Goal: Obtain resource: Download file/media

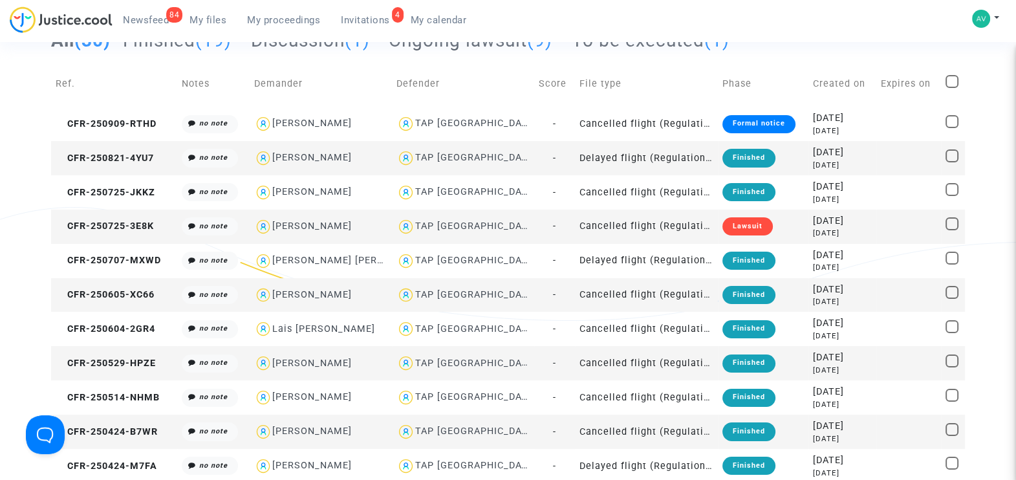
click at [360, 20] on span "Invitations" at bounding box center [365, 20] width 49 height 12
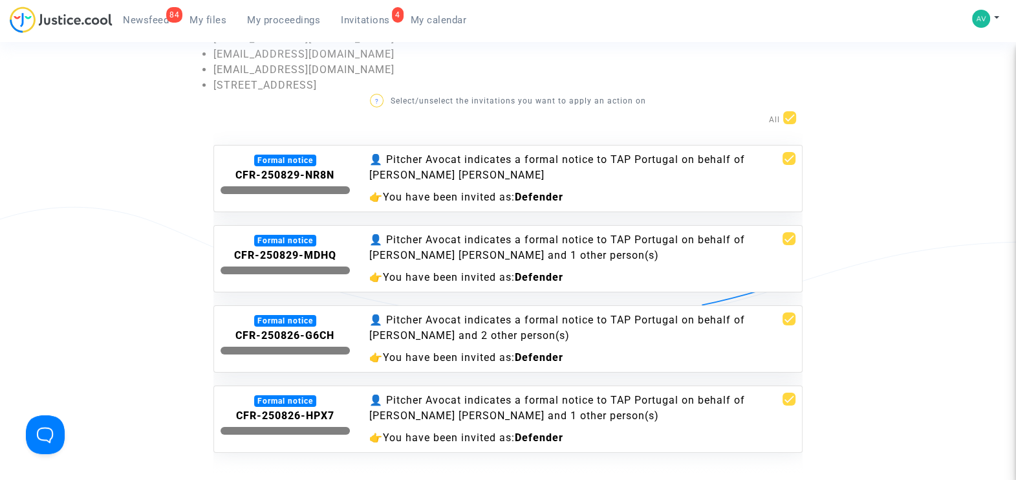
click at [793, 116] on span at bounding box center [789, 117] width 13 height 13
click at [790, 124] on input "checkbox" at bounding box center [789, 124] width 1 height 1
checkbox input "false"
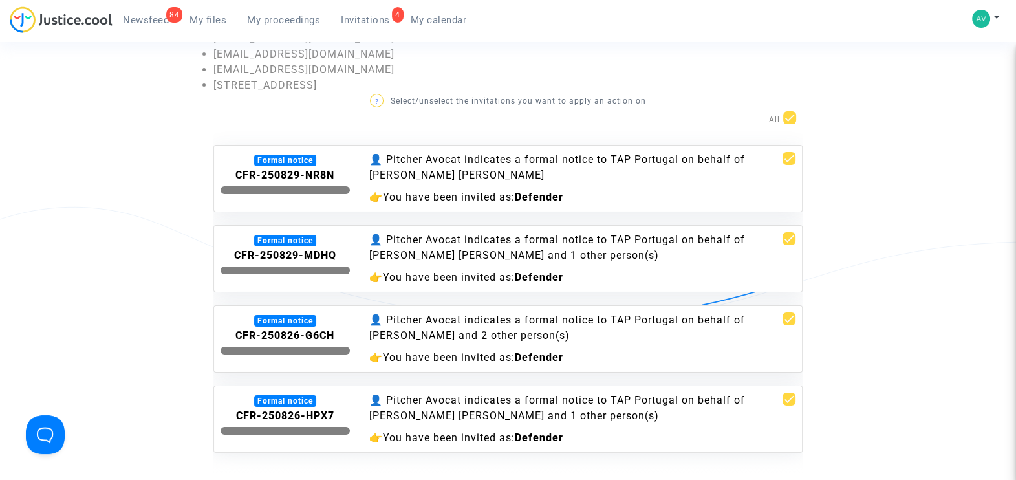
checkbox input "false"
click at [792, 158] on span at bounding box center [789, 158] width 13 height 13
checkbox input "true"
drag, startPoint x: 342, startPoint y: 169, endPoint x: 228, endPoint y: 170, distance: 113.8
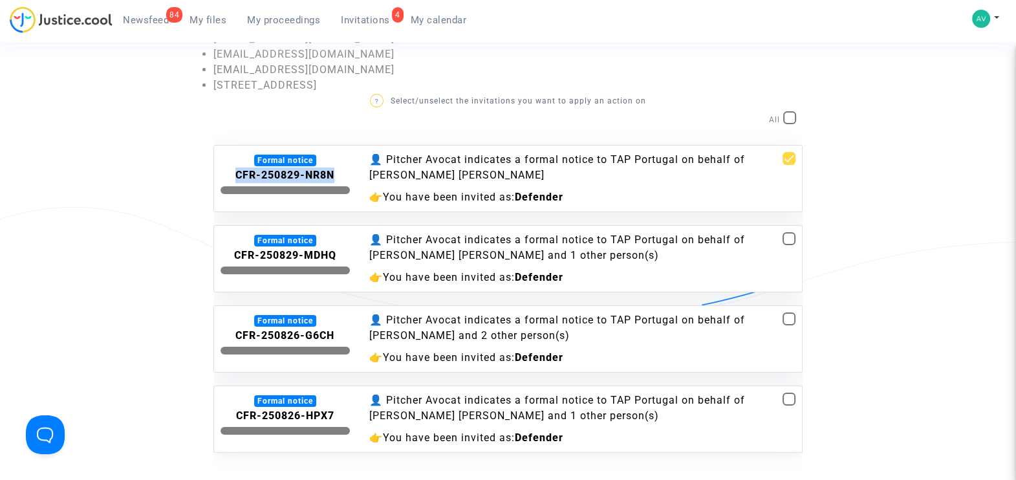
click at [228, 170] on div "CFR-250829-NR8N" at bounding box center [285, 176] width 129 height 16
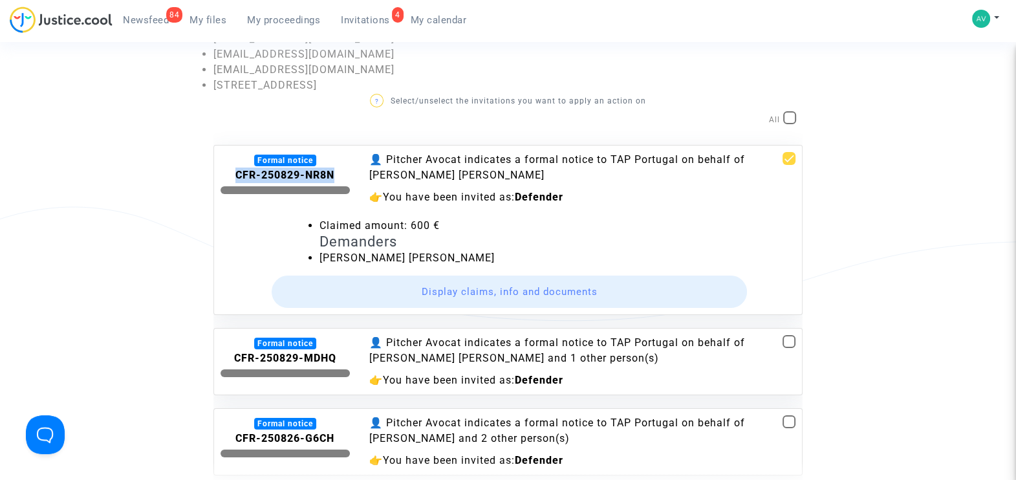
copy b "CFR-250829-NR8N"
drag, startPoint x: 565, startPoint y: 171, endPoint x: 447, endPoint y: 166, distance: 118.5
click at [447, 166] on div "👤 Pitcher Avocat indicates a formal notice to TAP Portugal on behalf of [PERSON…" at bounding box center [557, 167] width 377 height 31
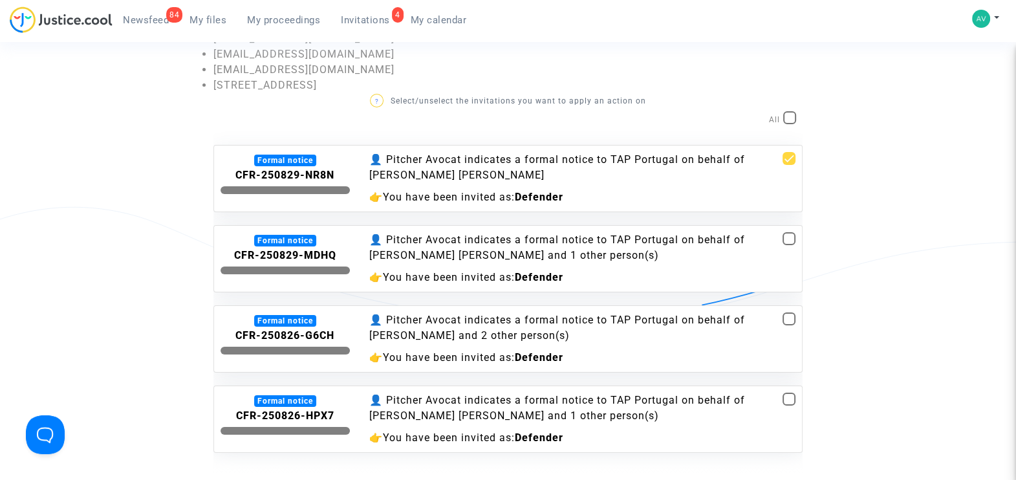
drag, startPoint x: 447, startPoint y: 166, endPoint x: 432, endPoint y: 190, distance: 28.7
click at [432, 190] on div "👉 You have been invited as: Defender" at bounding box center [557, 197] width 377 height 16
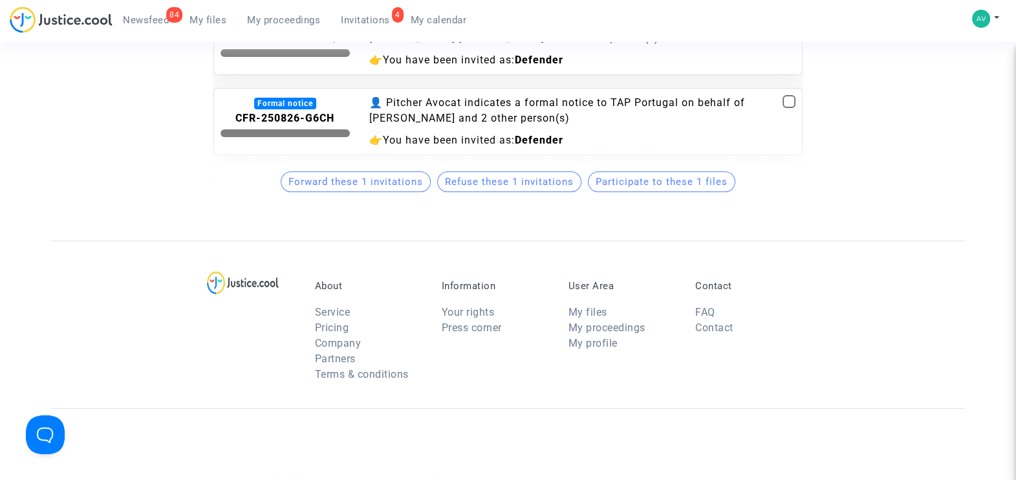
scroll to position [497, 0]
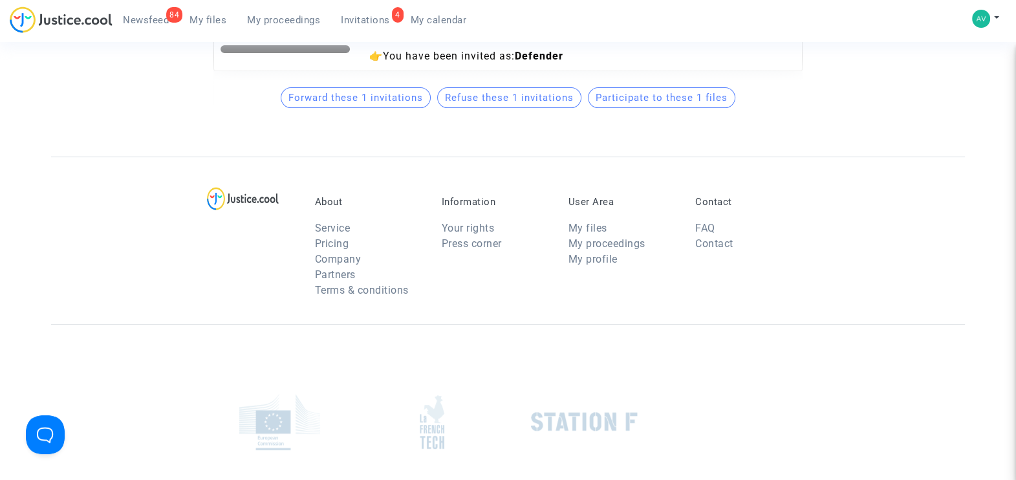
click at [633, 95] on span "Participate to these 1 files" at bounding box center [662, 98] width 132 height 12
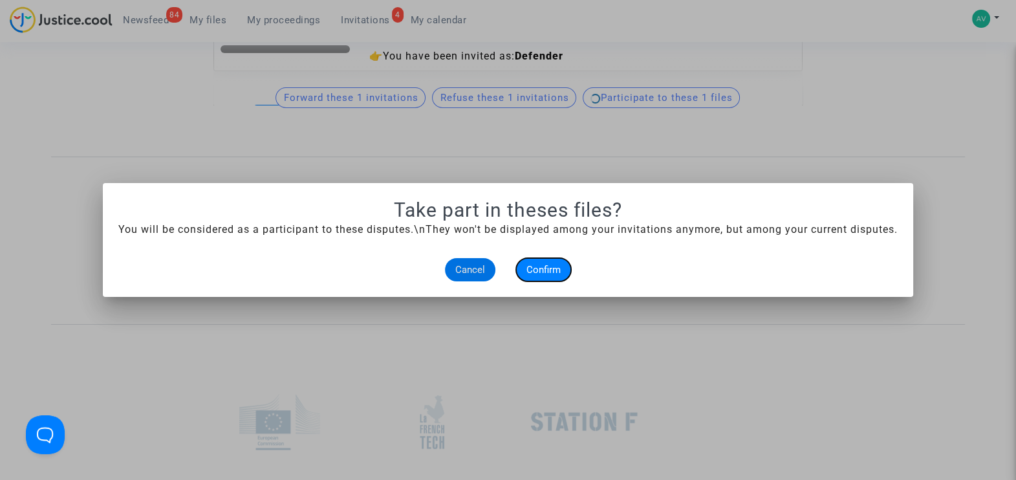
click at [537, 265] on span "Confirm" at bounding box center [543, 270] width 34 height 12
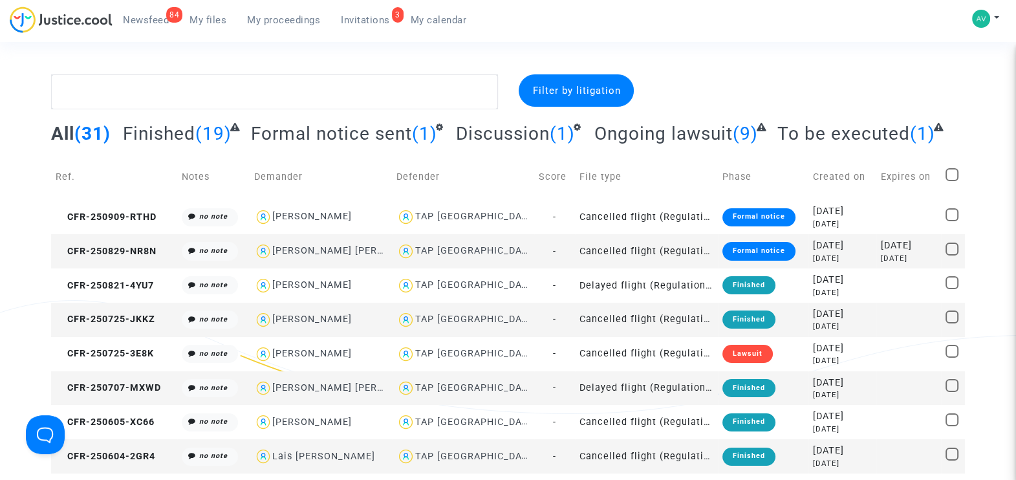
click at [314, 248] on div "[PERSON_NAME] [PERSON_NAME]" at bounding box center [353, 250] width 162 height 11
type textarea "@"Eurizanda [PERSON_NAME] da Costa" @"Pitcher Avocat""
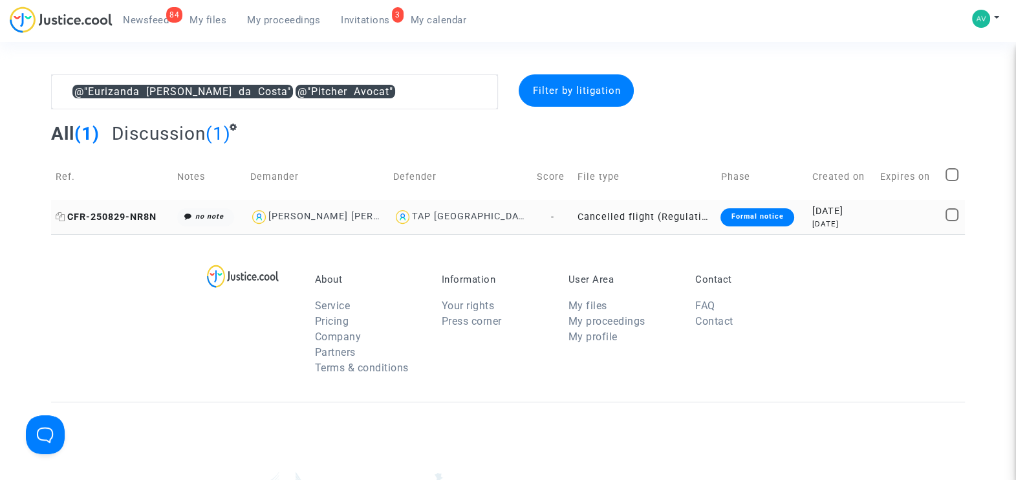
click at [133, 215] on span "CFR-250829-NR8N" at bounding box center [106, 216] width 101 height 11
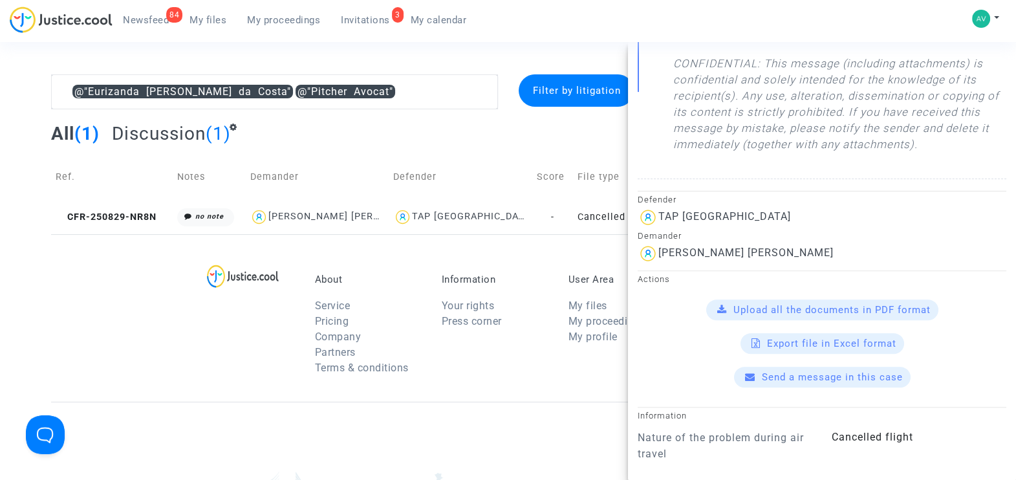
scroll to position [565, 0]
drag, startPoint x: 660, startPoint y: 250, endPoint x: 844, endPoint y: 243, distance: 184.5
click at [844, 243] on div "[PERSON_NAME] [PERSON_NAME]" at bounding box center [822, 253] width 369 height 21
copy div "[PERSON_NAME] [PERSON_NAME]"
click at [827, 307] on span "Upload all the documents in PDF format" at bounding box center [831, 309] width 197 height 12
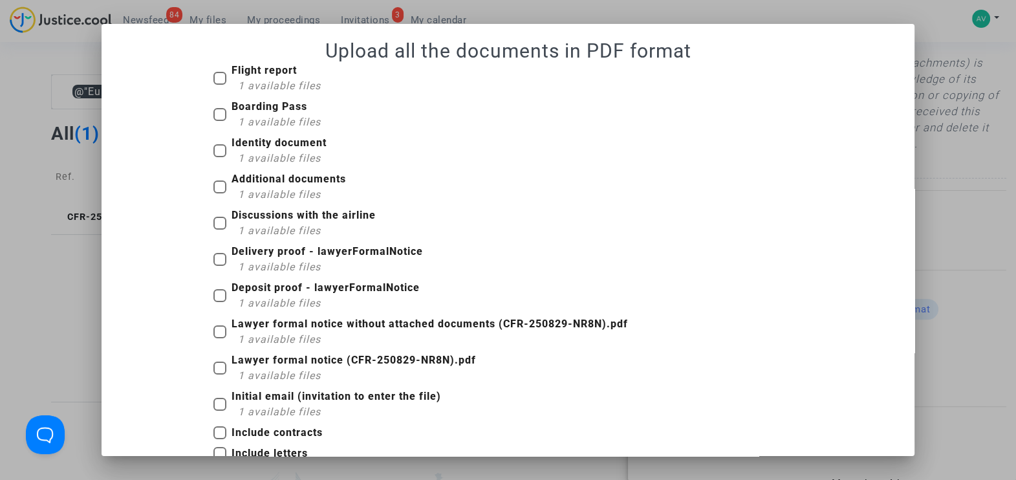
click at [213, 78] on span at bounding box center [219, 78] width 13 height 13
click at [219, 85] on input "Flight report 1 available files" at bounding box center [219, 85] width 1 height 1
checkbox input "true"
click at [217, 114] on span at bounding box center [219, 114] width 13 height 13
click at [219, 121] on input "Boarding Pass 1 available files" at bounding box center [219, 121] width 1 height 1
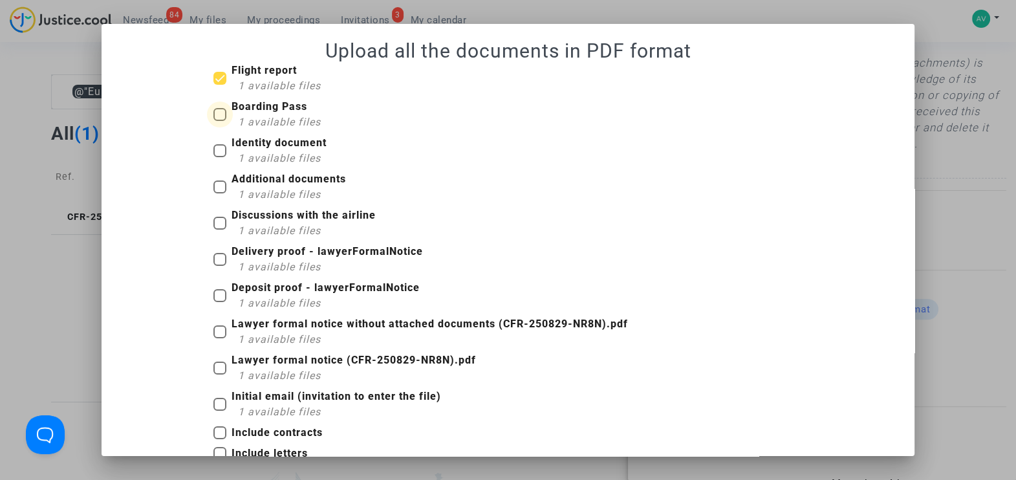
checkbox input "true"
click at [213, 153] on span at bounding box center [219, 150] width 13 height 13
click at [219, 157] on input "Identity document 1 available files" at bounding box center [219, 157] width 1 height 1
checkbox input "true"
click at [217, 188] on span at bounding box center [219, 186] width 13 height 13
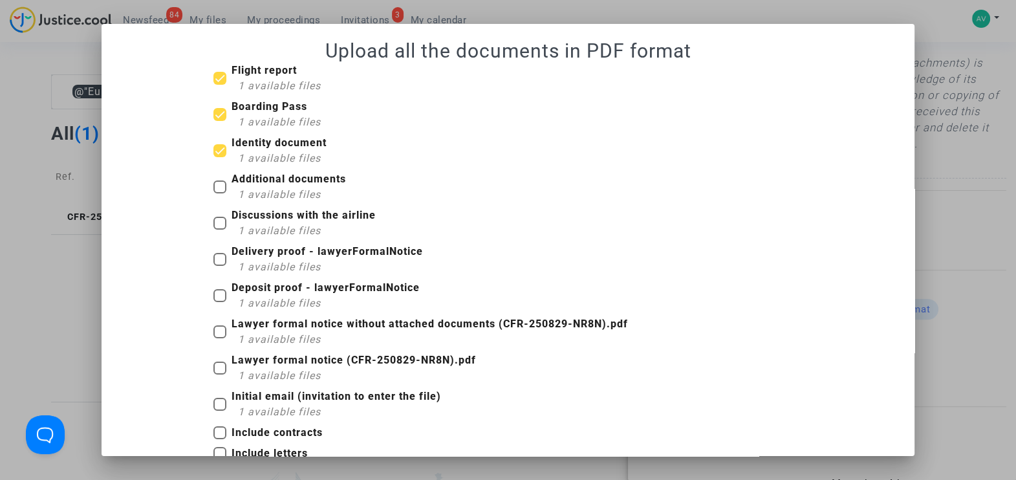
click at [219, 193] on input "Additional documents 1 available files" at bounding box center [219, 193] width 1 height 1
checkbox input "true"
click at [217, 221] on span at bounding box center [219, 223] width 13 height 13
click at [219, 230] on input "Discussions with the airline 1 available files" at bounding box center [219, 230] width 1 height 1
checkbox input "true"
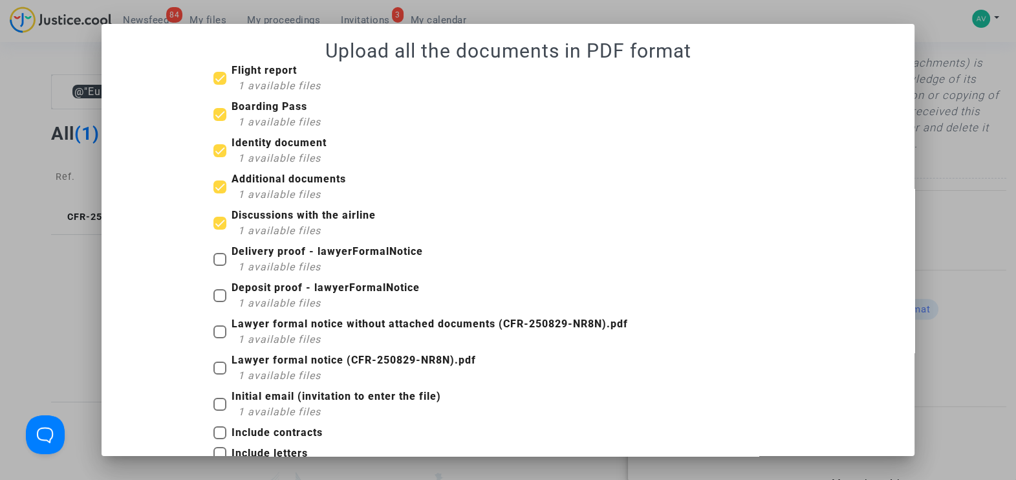
click at [215, 257] on span at bounding box center [219, 259] width 13 height 13
click at [219, 266] on input "Delivery proof - lawyerFormalNotice 1 available files" at bounding box center [219, 266] width 1 height 1
checkbox input "true"
click at [213, 288] on label "Deposit proof - lawyerFormalNotice 1 available files" at bounding box center [316, 295] width 206 height 31
click at [219, 302] on input "Deposit proof - lawyerFormalNotice 1 available files" at bounding box center [219, 302] width 1 height 1
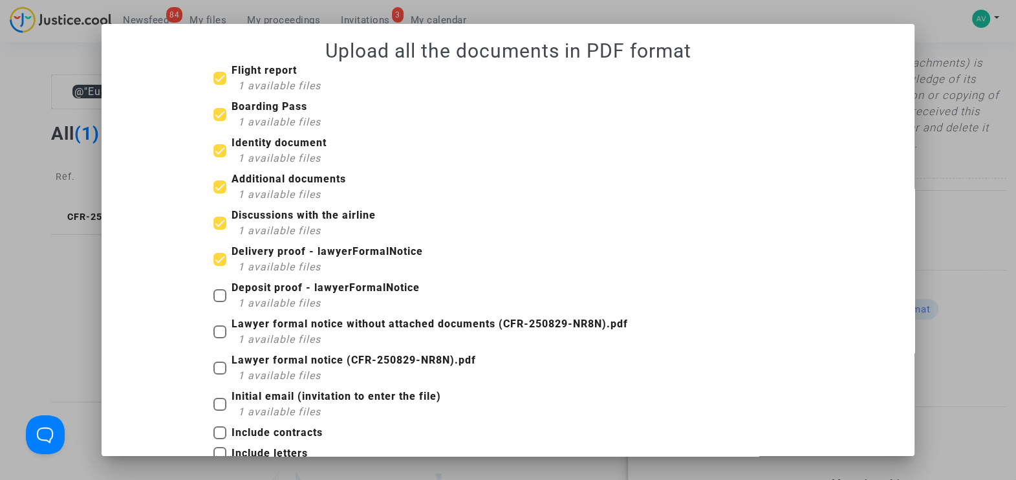
checkbox input "true"
click at [219, 330] on span at bounding box center [219, 331] width 13 height 13
click at [219, 338] on input "Lawyer formal notice without attached documents (CFR-250829-NR8N).pdf 1 availab…" at bounding box center [219, 338] width 1 height 1
checkbox input "true"
drag, startPoint x: 211, startPoint y: 362, endPoint x: 259, endPoint y: 309, distance: 70.5
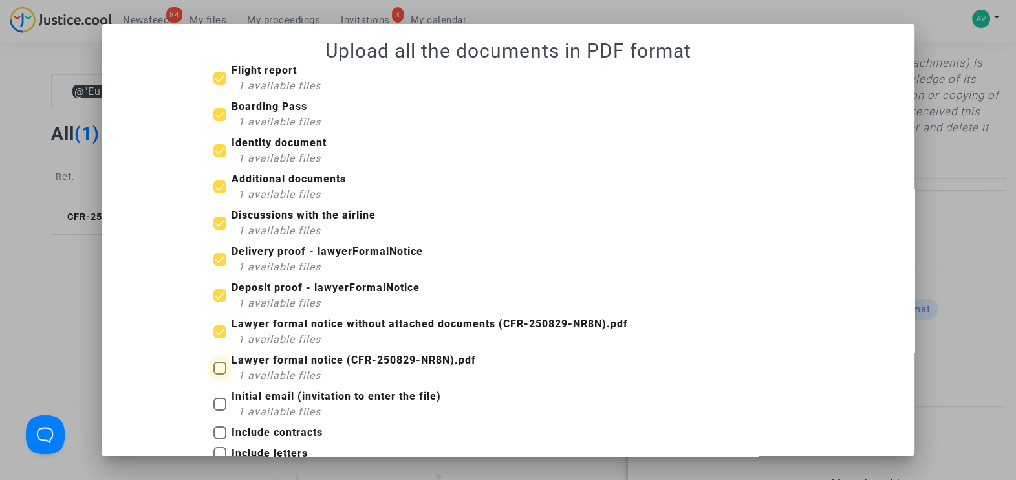
click at [213, 362] on span at bounding box center [219, 368] width 13 height 13
click at [219, 374] on input "Lawyer formal notice (CFR-250829-NR8N).pdf 1 available files" at bounding box center [219, 374] width 1 height 1
checkbox input "true"
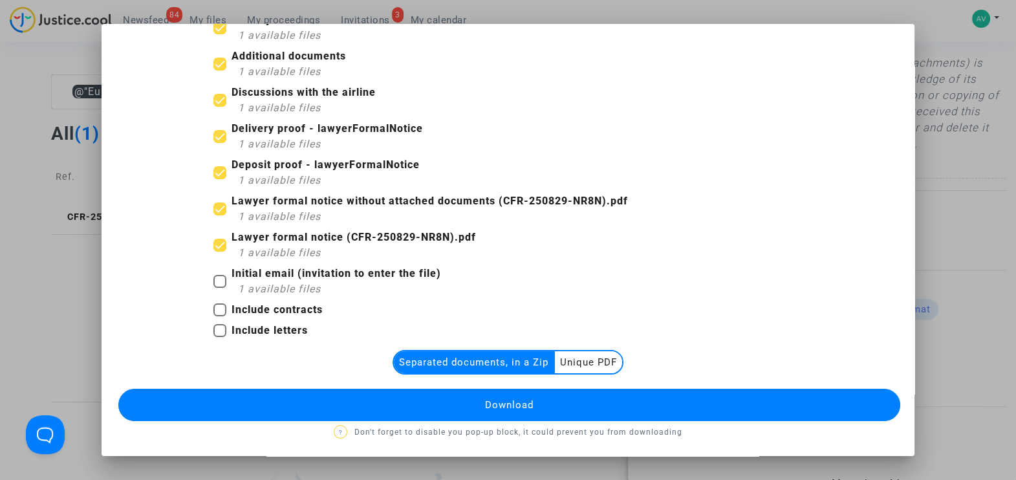
scroll to position [124, 0]
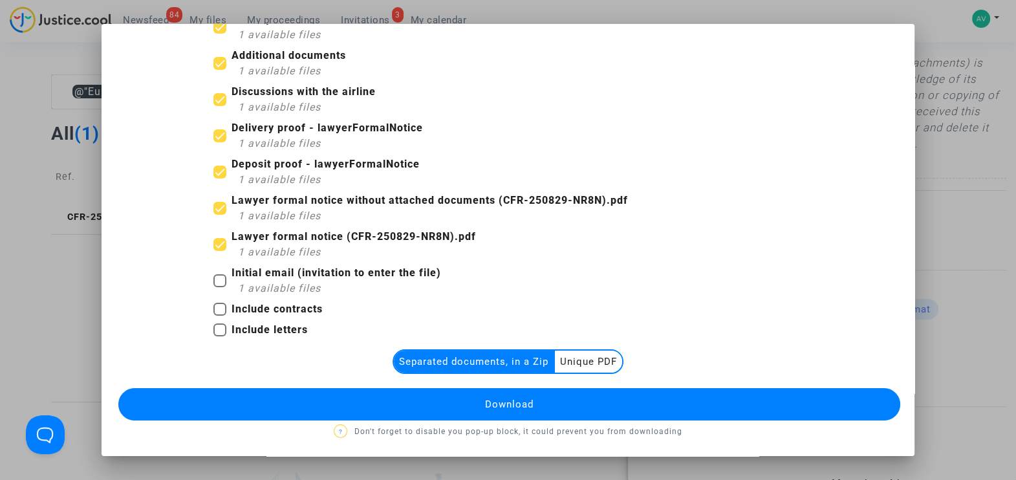
click at [215, 323] on span at bounding box center [219, 329] width 13 height 13
click at [219, 336] on input "Include letters" at bounding box center [219, 336] width 1 height 1
checkbox input "true"
click at [213, 307] on span at bounding box center [219, 309] width 13 height 13
click at [219, 316] on input "Include contracts" at bounding box center [219, 316] width 1 height 1
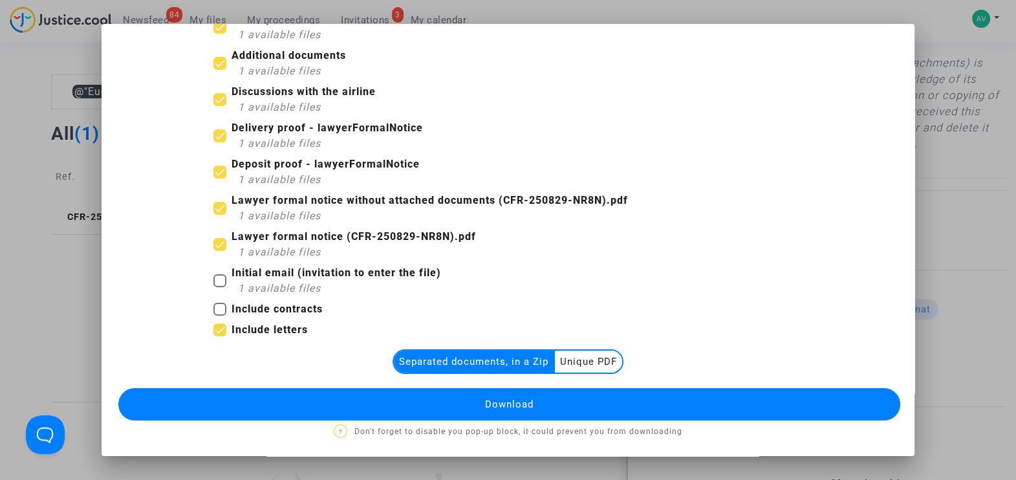
checkbox input "true"
click at [213, 275] on span at bounding box center [219, 280] width 13 height 13
click at [219, 287] on input "Initial email (invitation to enter the file) 1 available files" at bounding box center [219, 287] width 1 height 1
checkbox input "true"
click at [481, 396] on button "Download" at bounding box center [509, 404] width 782 height 32
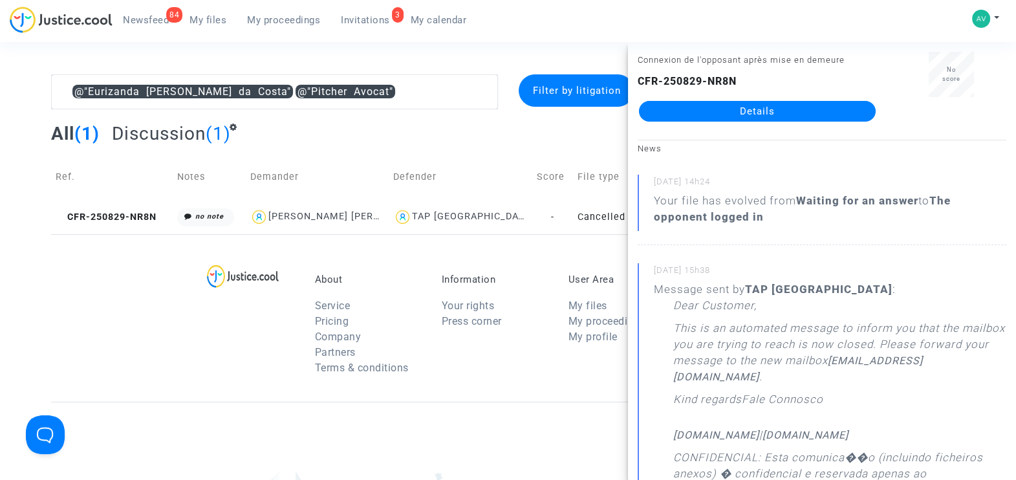
scroll to position [0, 0]
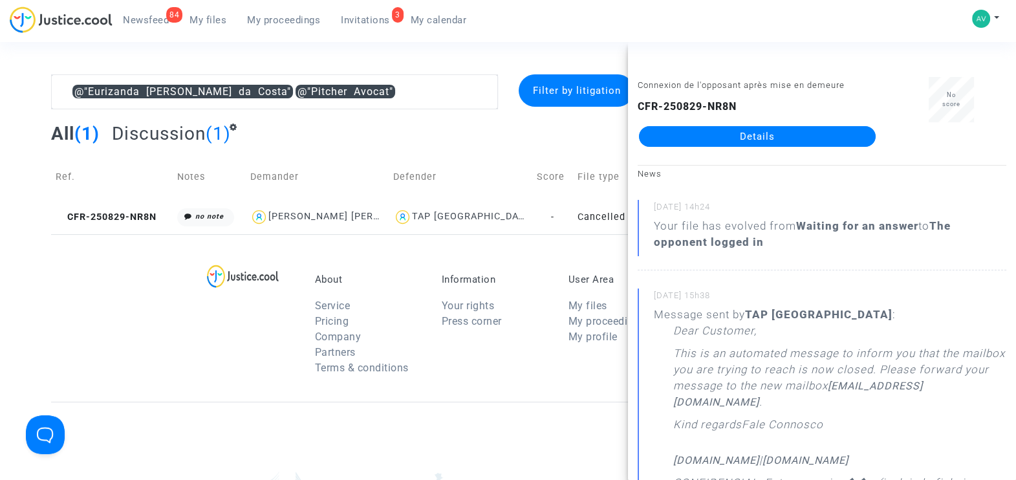
click at [853, 301] on small "[DATE] 15h38" at bounding box center [830, 298] width 352 height 17
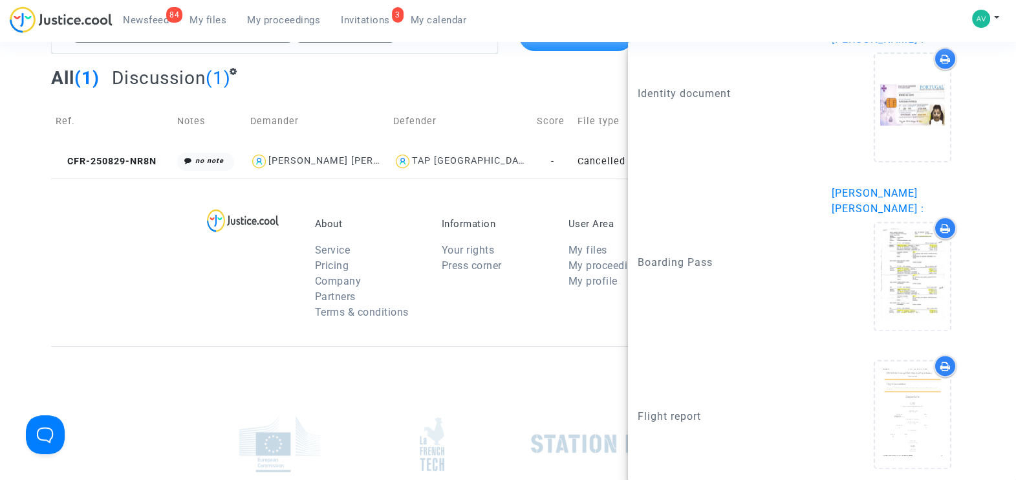
scroll to position [80, 0]
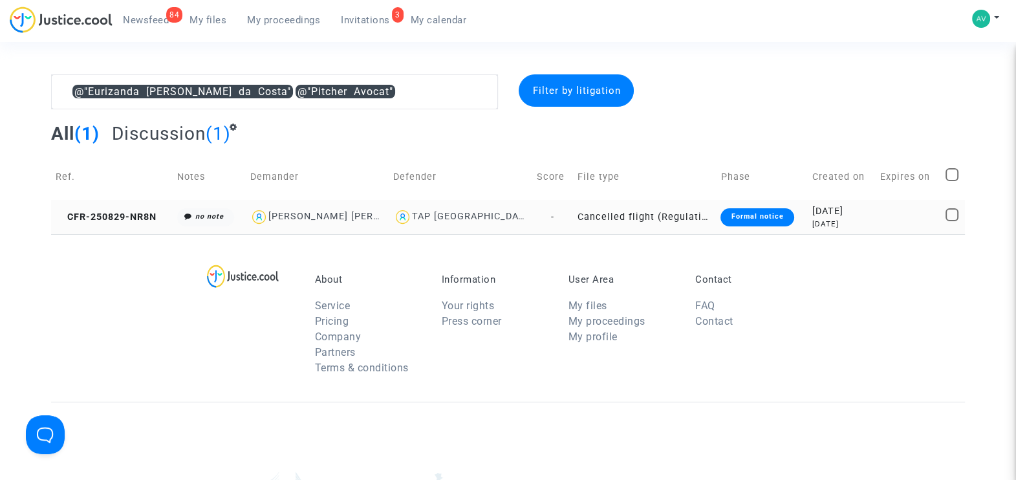
click at [123, 209] on td "CFR-250829-NR8N" at bounding box center [112, 217] width 122 height 34
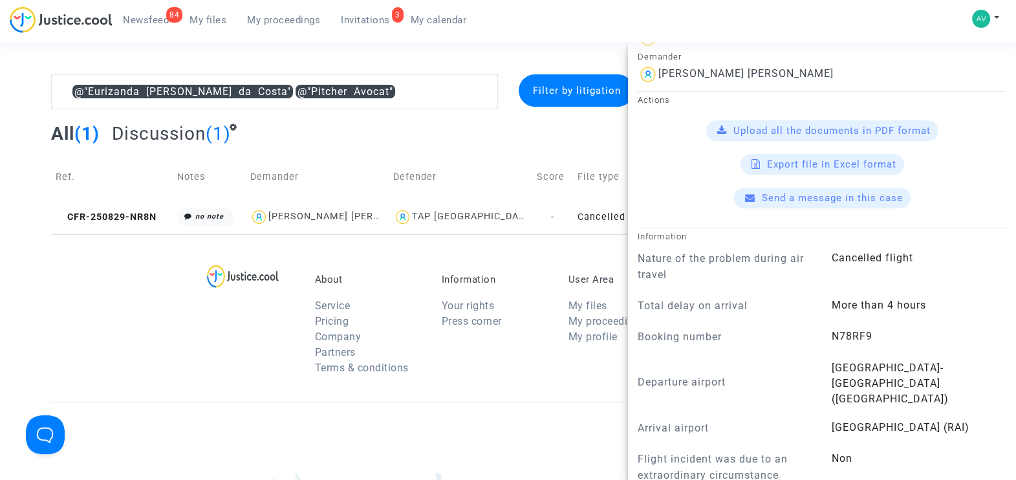
scroll to position [574, 0]
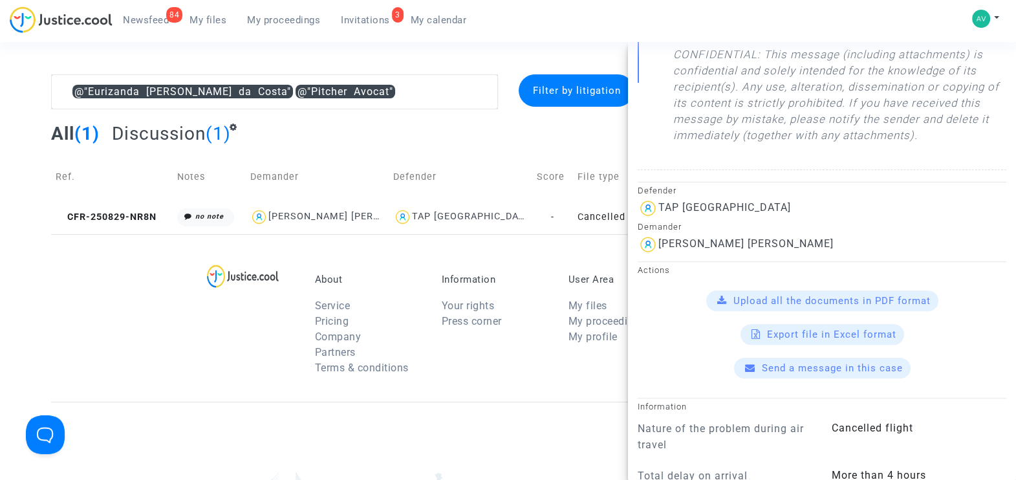
click at [823, 365] on span "Send a message in this case" at bounding box center [832, 368] width 141 height 12
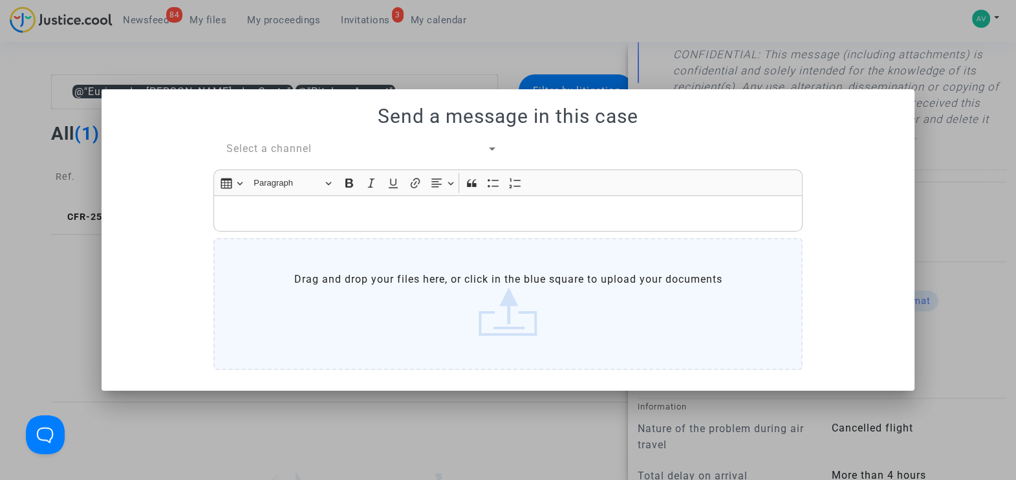
click at [290, 145] on span "Select a channel" at bounding box center [268, 148] width 85 height 12
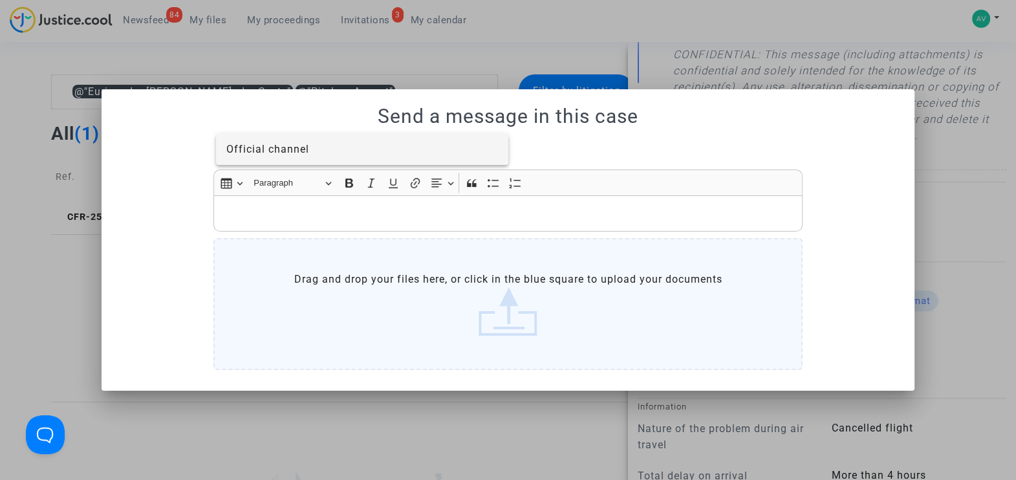
click at [283, 143] on span "Official channel" at bounding box center [267, 149] width 83 height 12
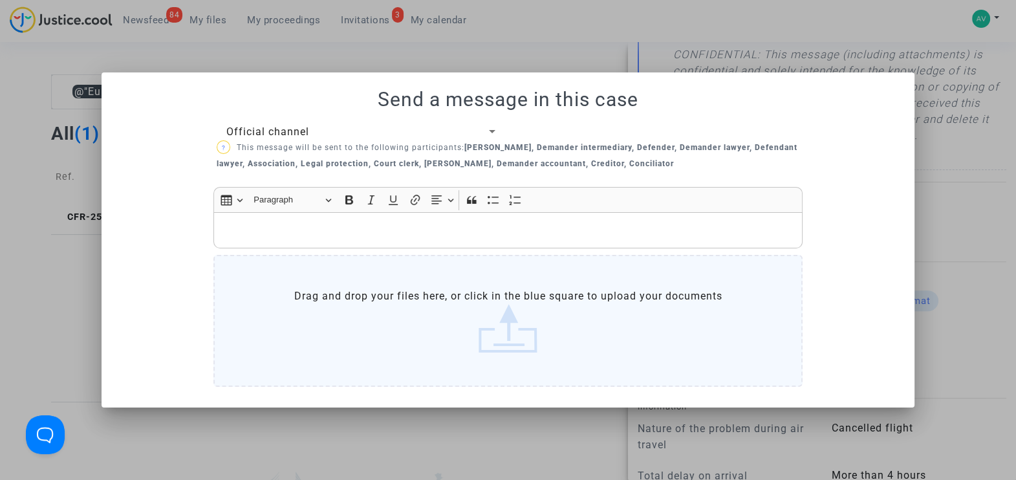
click at [325, 221] on div "Rich Text Editor, main" at bounding box center [507, 230] width 589 height 36
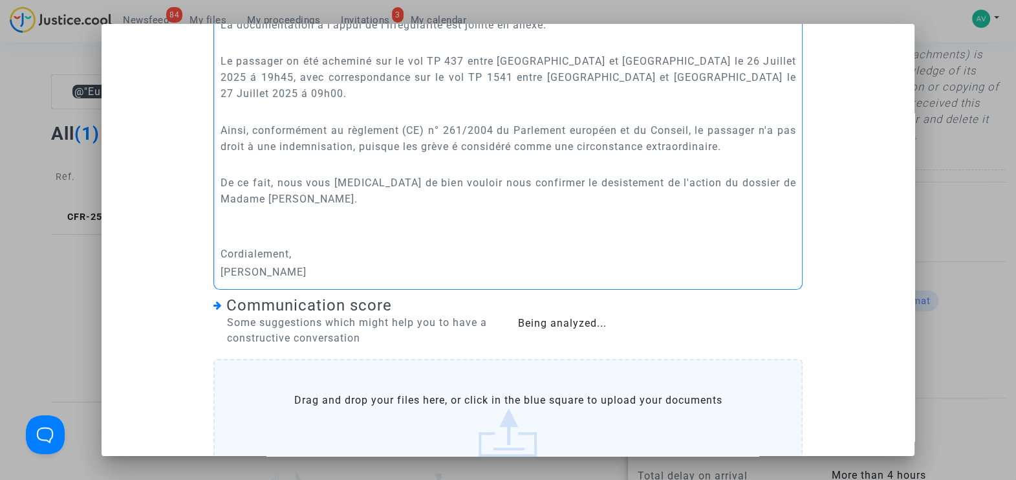
scroll to position [465, 0]
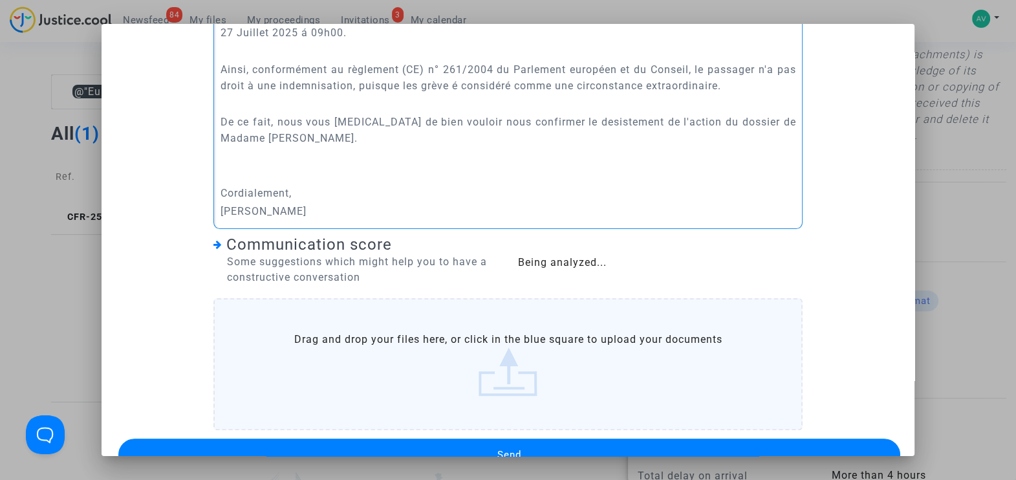
click at [521, 340] on label "Drag and drop your files here, or click in the blue square to upload your docum…" at bounding box center [507, 364] width 589 height 132
click at [0, 0] on input "Drag and drop your files here, or click in the blue square to upload your docum…" at bounding box center [0, 0] width 0 height 0
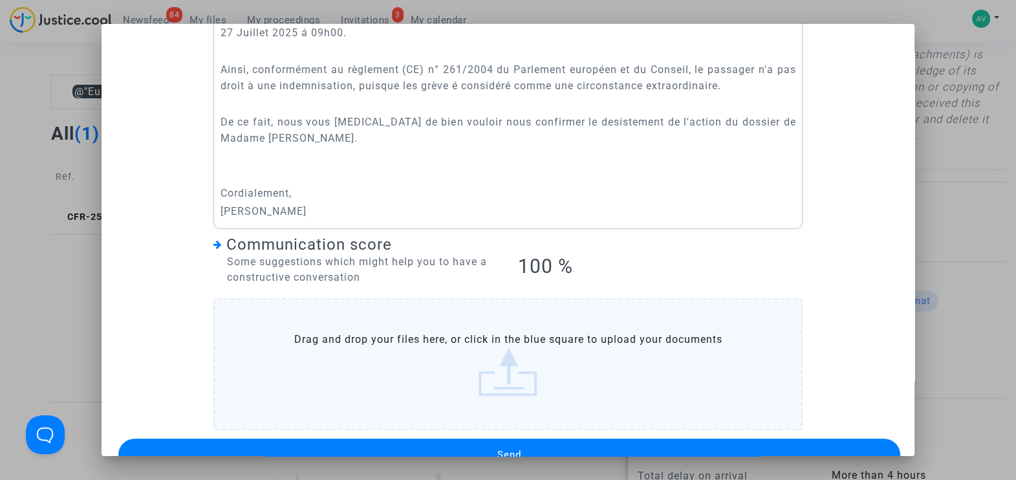
click at [504, 349] on label "Drag and drop your files here, or click in the blue square to upload your docum…" at bounding box center [507, 364] width 589 height 132
click at [0, 0] on input "Drag and drop your files here, or click in the blue square to upload your docum…" at bounding box center [0, 0] width 0 height 0
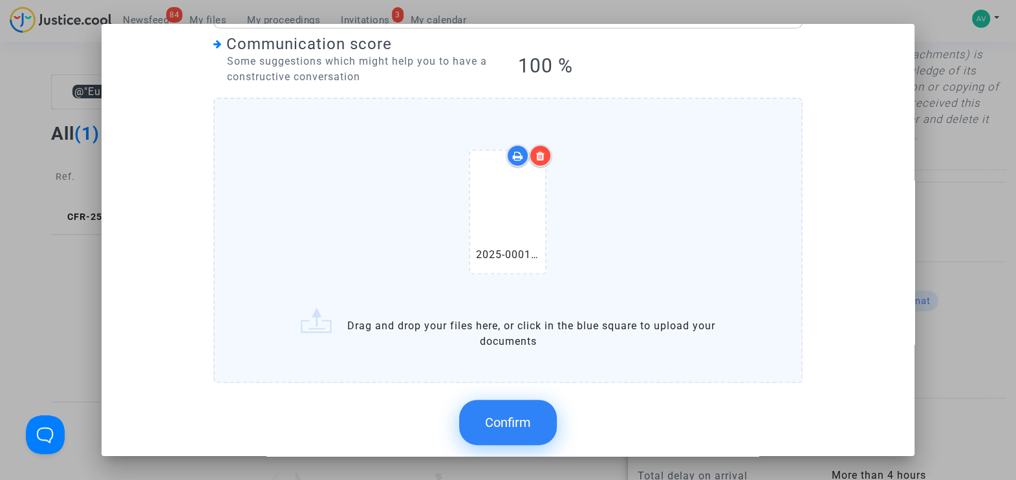
scroll to position [686, 0]
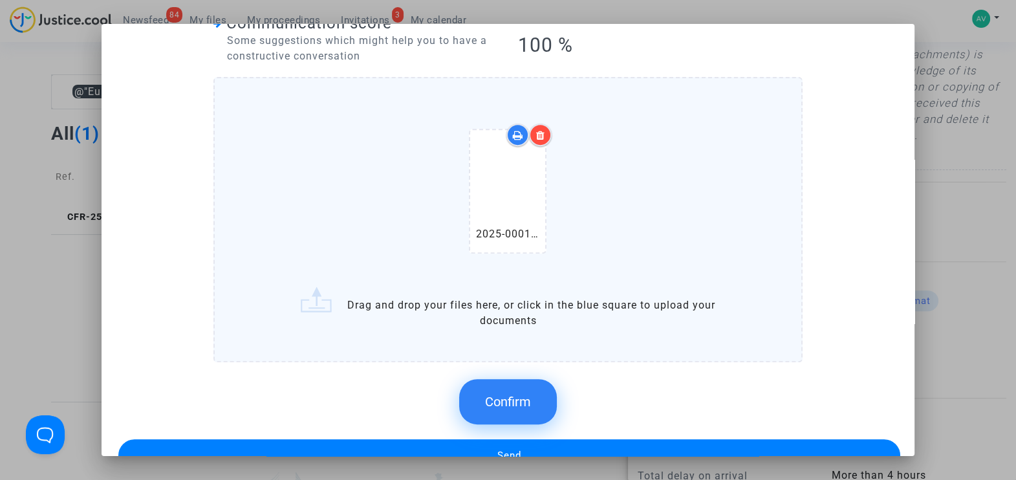
click at [513, 394] on span "Confirm" at bounding box center [508, 402] width 46 height 16
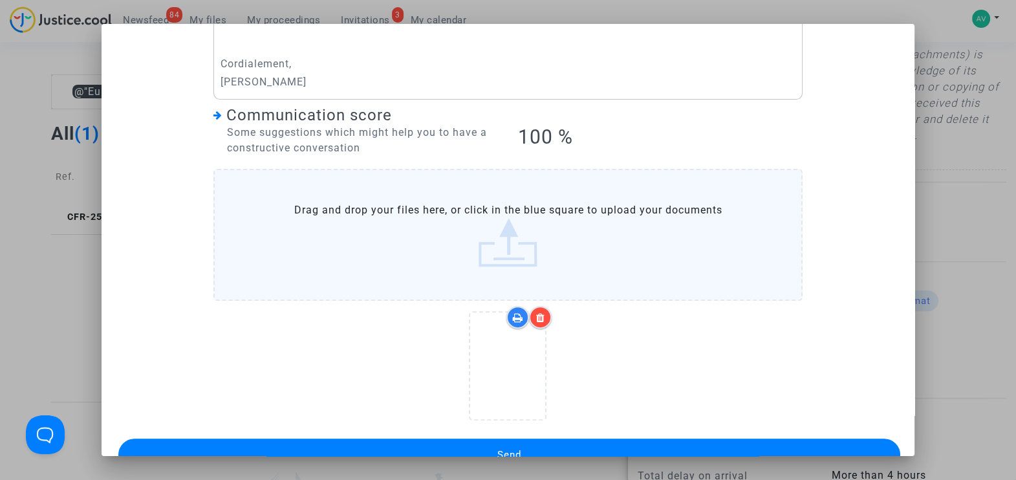
click at [607, 438] on button "Send" at bounding box center [509, 454] width 782 height 32
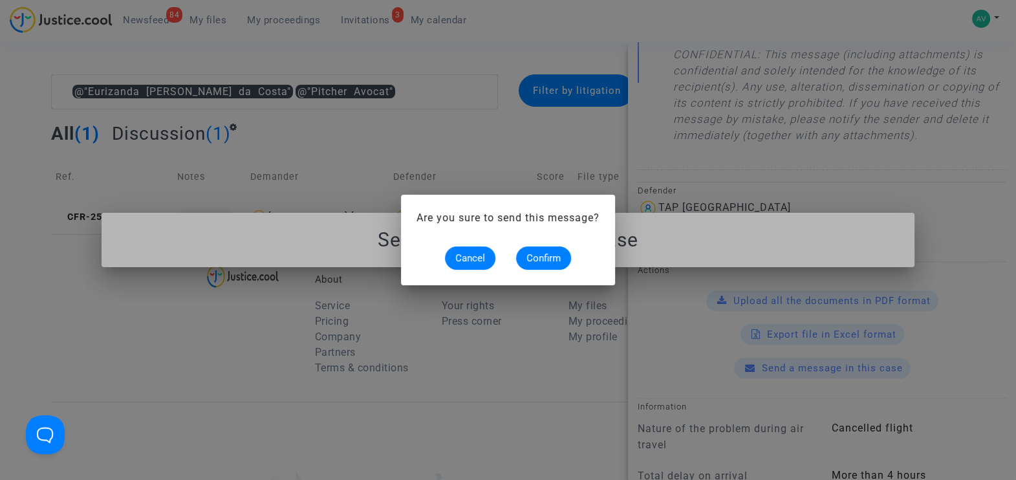
scroll to position [0, 0]
click at [546, 257] on span "Confirm" at bounding box center [543, 258] width 34 height 12
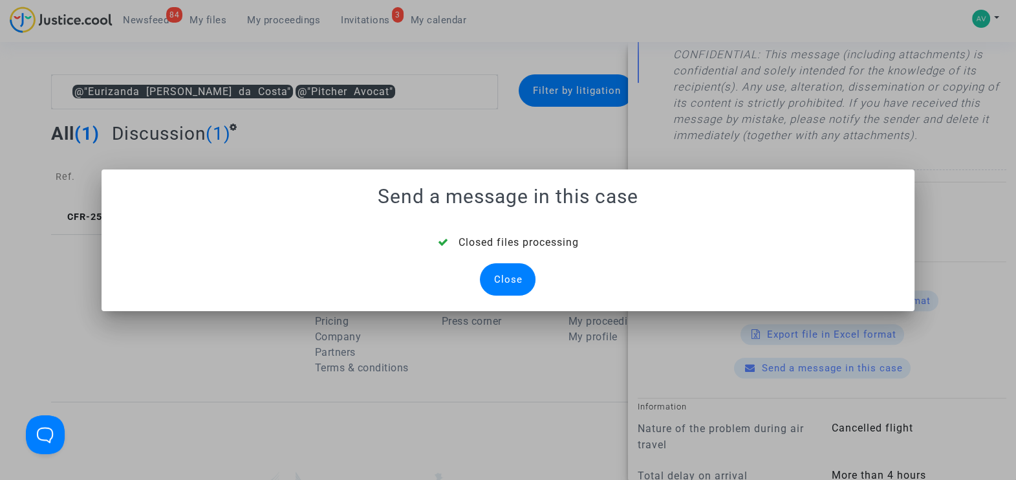
click at [514, 281] on div "Close" at bounding box center [508, 279] width 56 height 32
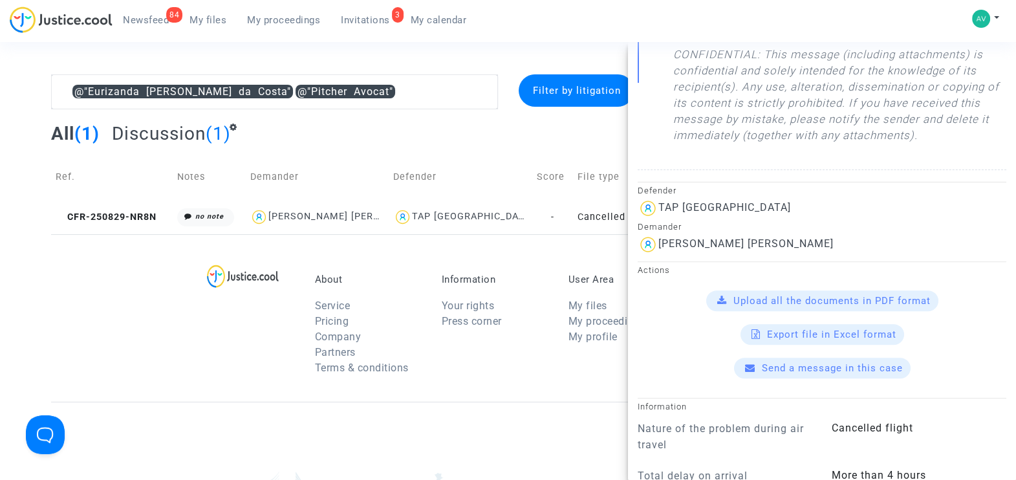
click at [356, 22] on span "Invitations" at bounding box center [365, 20] width 49 height 12
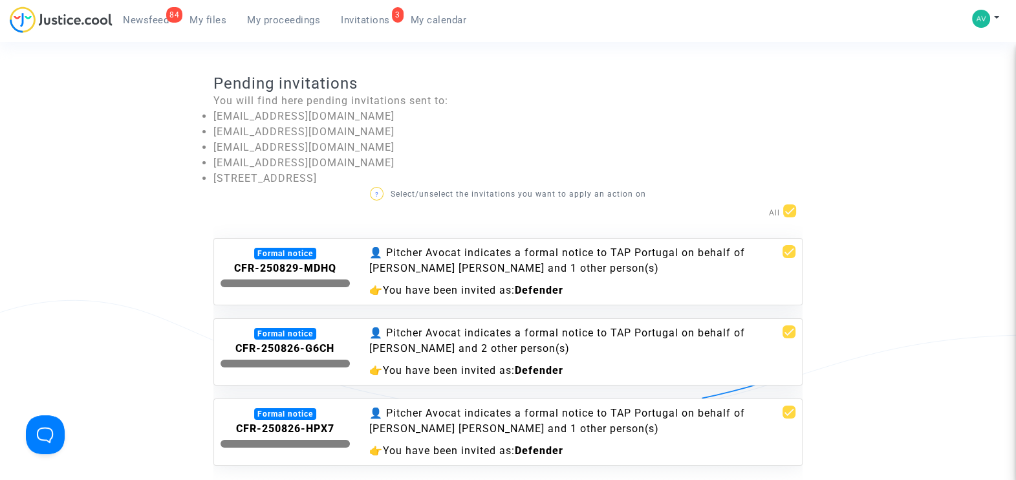
drag, startPoint x: 788, startPoint y: 213, endPoint x: 803, endPoint y: 223, distance: 17.2
click at [788, 213] on span at bounding box center [789, 210] width 13 height 13
click at [789, 217] on input "checkbox" at bounding box center [789, 217] width 1 height 1
checkbox input "false"
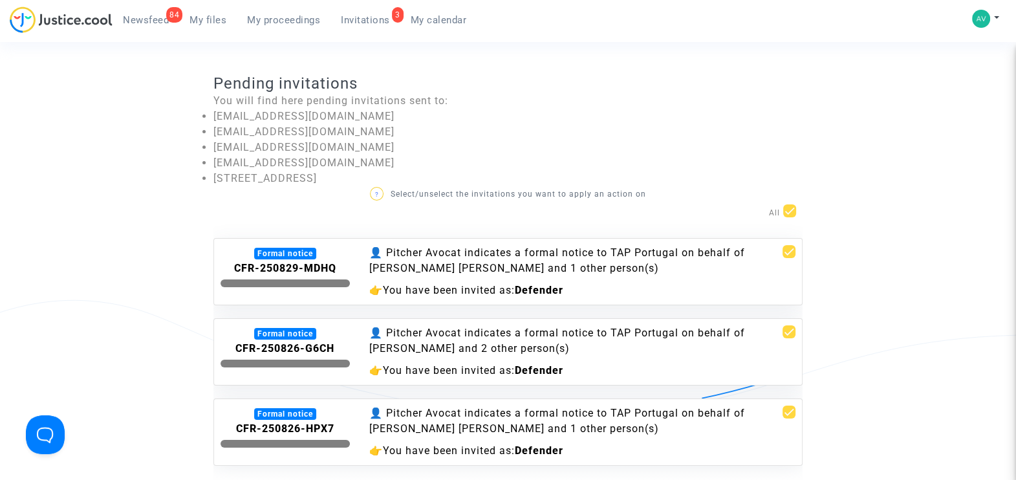
checkbox input "false"
click at [788, 251] on span at bounding box center [789, 251] width 13 height 13
checkbox input "true"
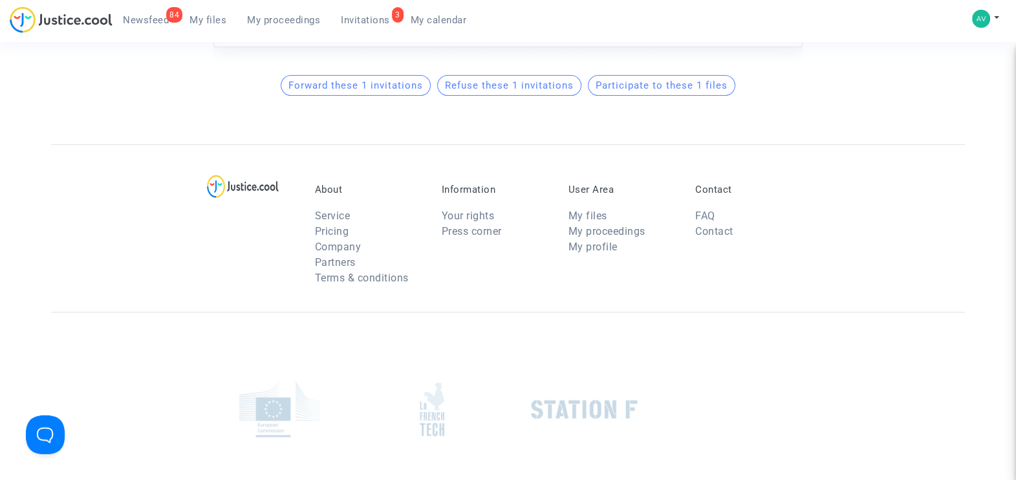
scroll to position [323, 0]
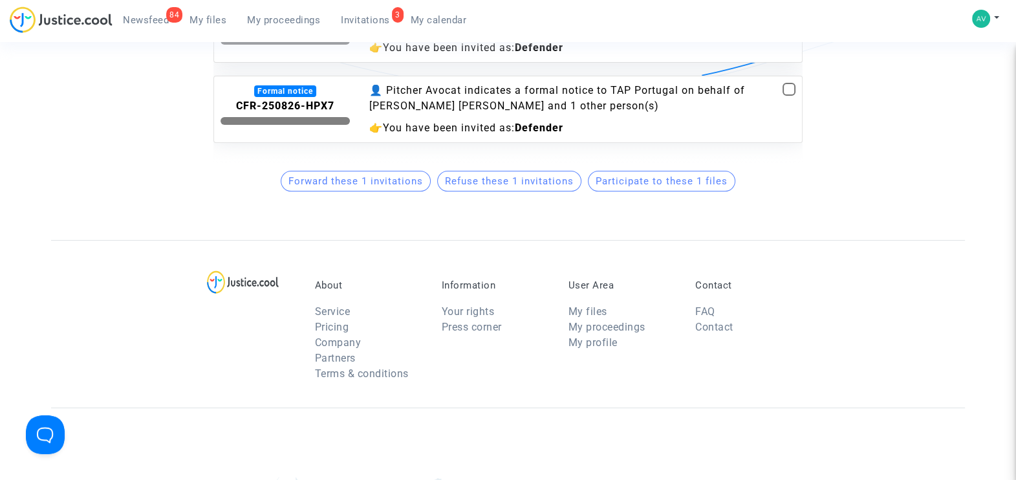
click at [631, 187] on span "Participate to these 1 files" at bounding box center [662, 181] width 132 height 12
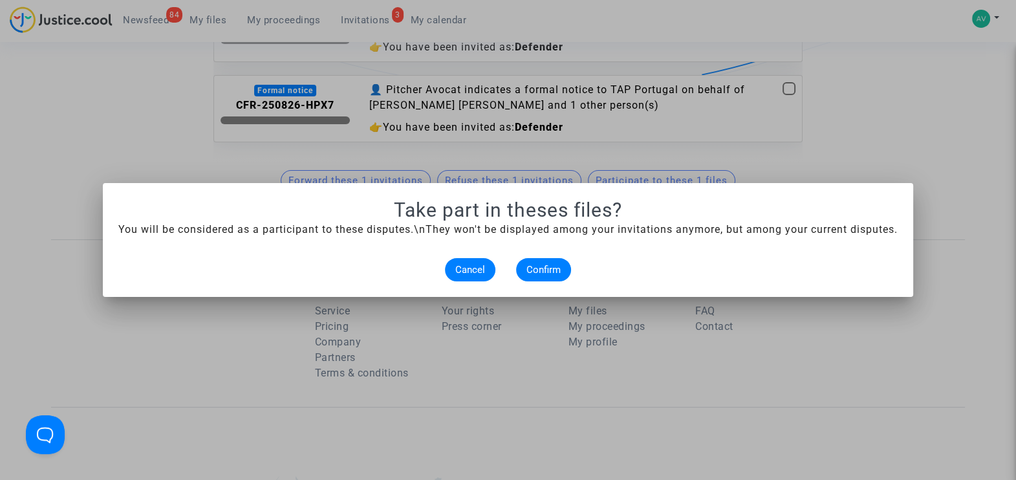
scroll to position [0, 0]
click at [534, 262] on button "Confirm" at bounding box center [543, 269] width 55 height 23
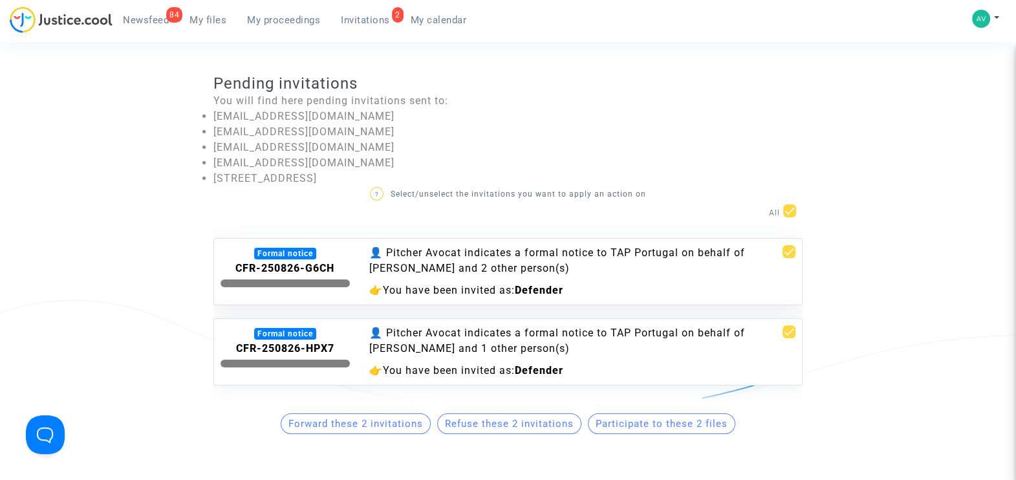
click at [212, 19] on span "My files" at bounding box center [207, 20] width 37 height 12
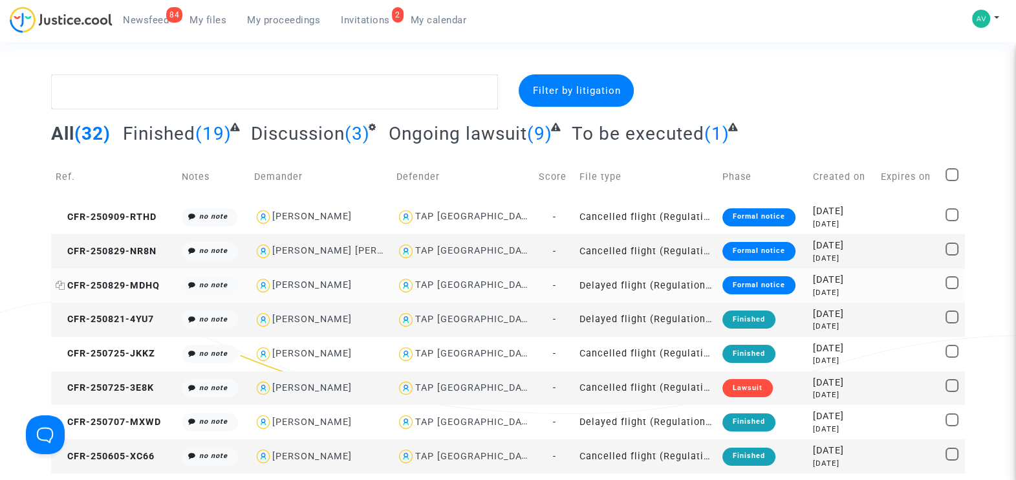
click at [133, 285] on span "CFR-250829-MDHQ" at bounding box center [108, 285] width 104 height 11
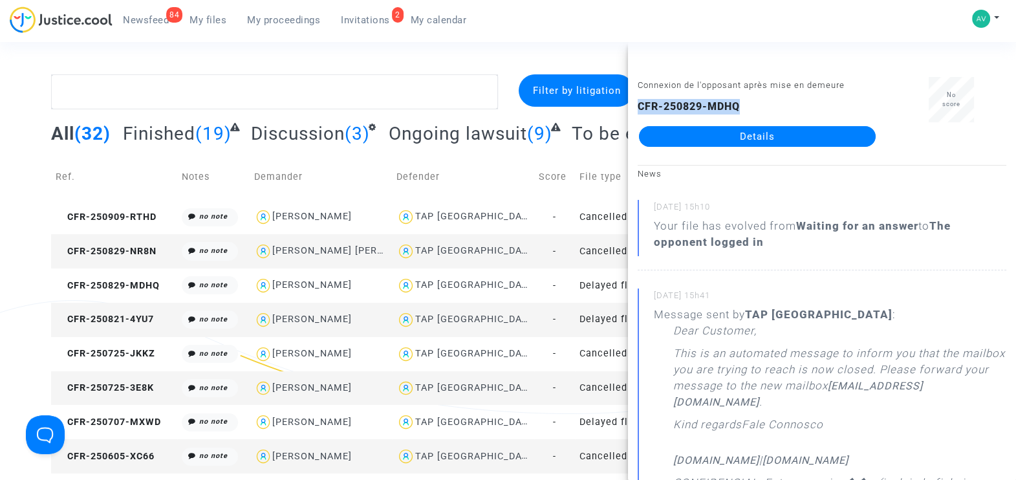
drag, startPoint x: 639, startPoint y: 107, endPoint x: 779, endPoint y: 106, distance: 139.7
click at [779, 106] on div "CFR-250829-MDHQ Details" at bounding box center [757, 123] width 239 height 48
copy b "CFR-250829-MDHQ"
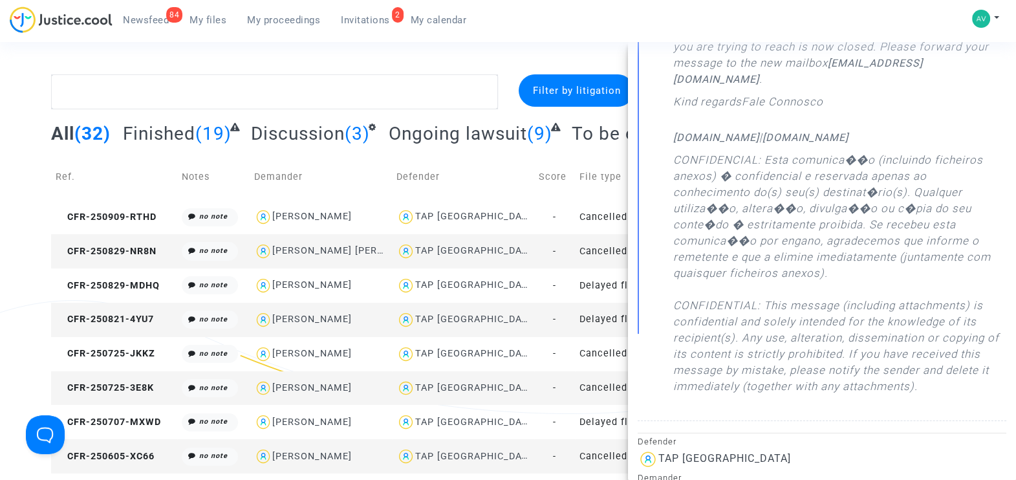
scroll to position [646, 0]
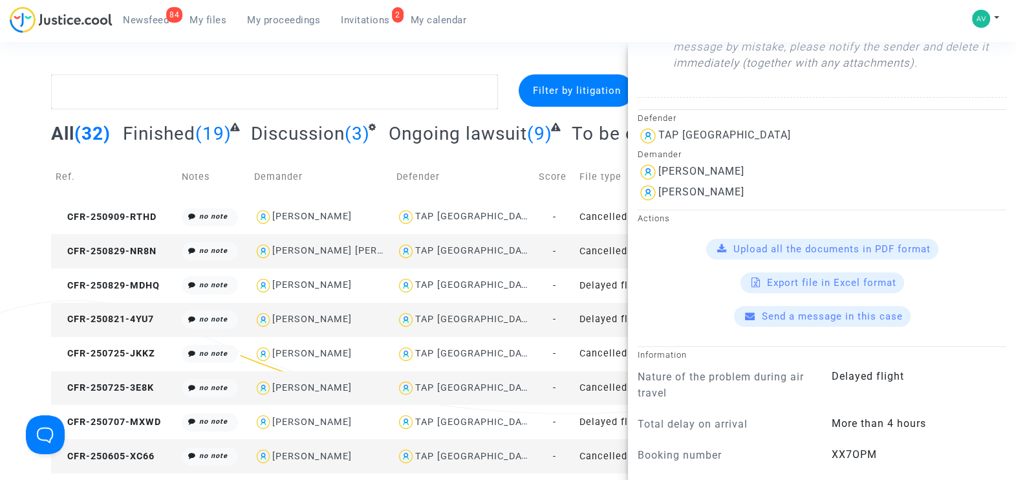
drag, startPoint x: 660, startPoint y: 168, endPoint x: 803, endPoint y: 169, distance: 142.9
click at [803, 169] on div "NURIA REBECA CAMACHO" at bounding box center [822, 172] width 369 height 21
copy div "NURIA REBECA CAMACHO"
click at [753, 246] on span "Upload all the documents in PDF format" at bounding box center [831, 249] width 197 height 12
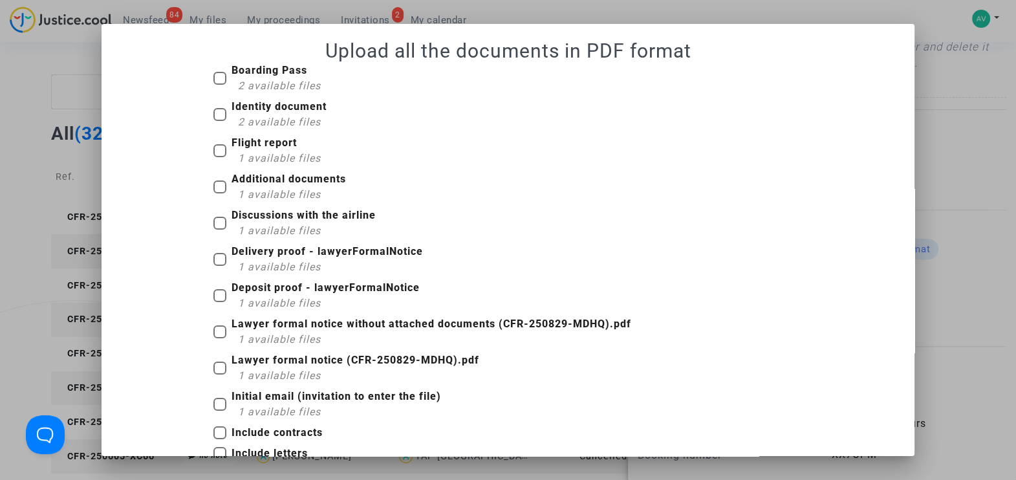
click at [213, 69] on label "Boarding Pass 2 available files" at bounding box center [266, 78] width 107 height 31
click at [219, 85] on input "Boarding Pass 2 available files" at bounding box center [219, 85] width 1 height 1
checkbox input "true"
click at [213, 113] on span at bounding box center [219, 114] width 13 height 13
click at [219, 121] on input "Identity document 2 available files" at bounding box center [219, 121] width 1 height 1
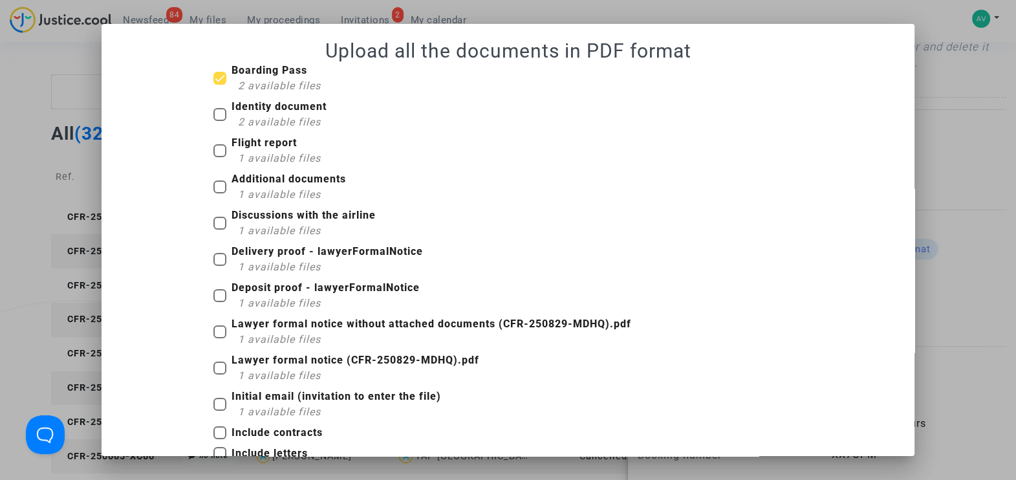
checkbox input "true"
click at [213, 154] on span at bounding box center [219, 150] width 13 height 13
click at [219, 157] on input "Flight report 1 available files" at bounding box center [219, 157] width 1 height 1
checkbox input "true"
click at [213, 186] on span at bounding box center [219, 186] width 13 height 13
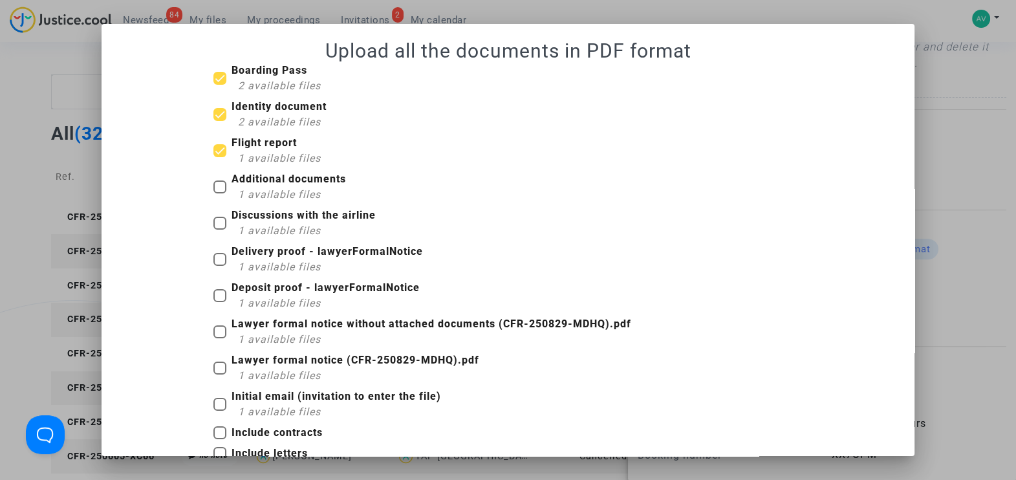
click at [219, 193] on input "Additional documents 1 available files" at bounding box center [219, 193] width 1 height 1
checkbox input "true"
click at [213, 223] on span at bounding box center [219, 223] width 13 height 13
click at [219, 230] on input "Discussions with the airline 1 available files" at bounding box center [219, 230] width 1 height 1
checkbox input "true"
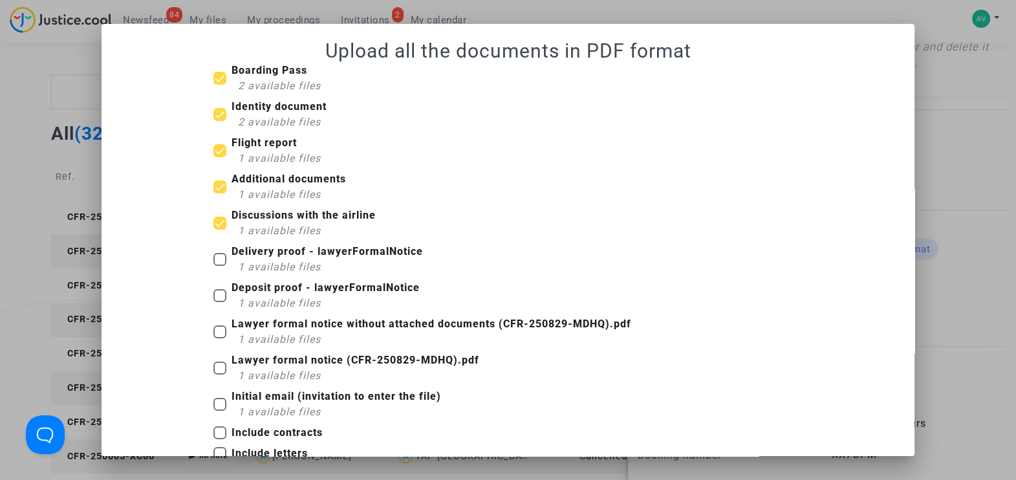
click at [213, 263] on span at bounding box center [219, 259] width 13 height 13
click at [219, 266] on input "Delivery proof - lawyerFormalNotice 1 available files" at bounding box center [219, 266] width 1 height 1
checkbox input "true"
click at [215, 297] on span at bounding box center [219, 295] width 13 height 13
click at [219, 302] on input "Deposit proof - lawyerFormalNotice 1 available files" at bounding box center [219, 302] width 1 height 1
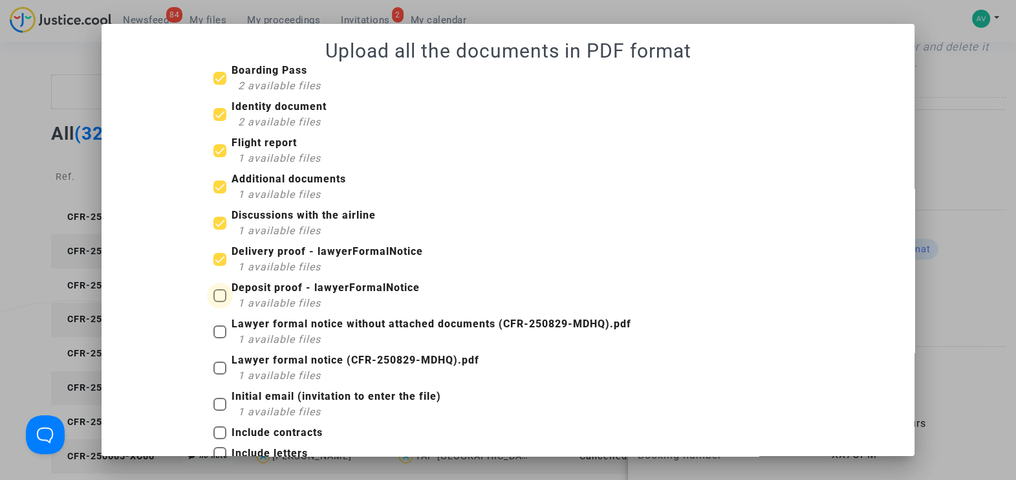
checkbox input "true"
click at [213, 323] on label "Lawyer formal notice without attached documents (CFR-250829-MDHQ).pdf 1 availab…" at bounding box center [422, 331] width 418 height 31
click at [219, 338] on input "Lawyer formal notice without attached documents (CFR-250829-MDHQ).pdf 1 availab…" at bounding box center [219, 338] width 1 height 1
checkbox input "true"
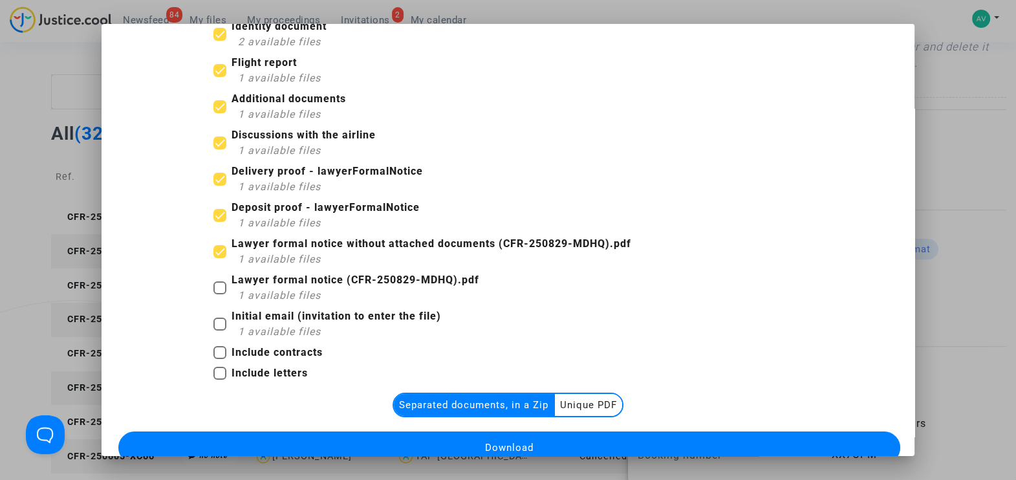
click at [213, 283] on span at bounding box center [219, 287] width 13 height 13
click at [219, 294] on input "Lawyer formal notice (CFR-250829-MDHQ).pdf 1 available files" at bounding box center [219, 294] width 1 height 1
checkbox input "true"
click at [213, 318] on span at bounding box center [219, 324] width 13 height 13
click at [219, 330] on input "Initial email (invitation to enter the file) 1 available files" at bounding box center [219, 330] width 1 height 1
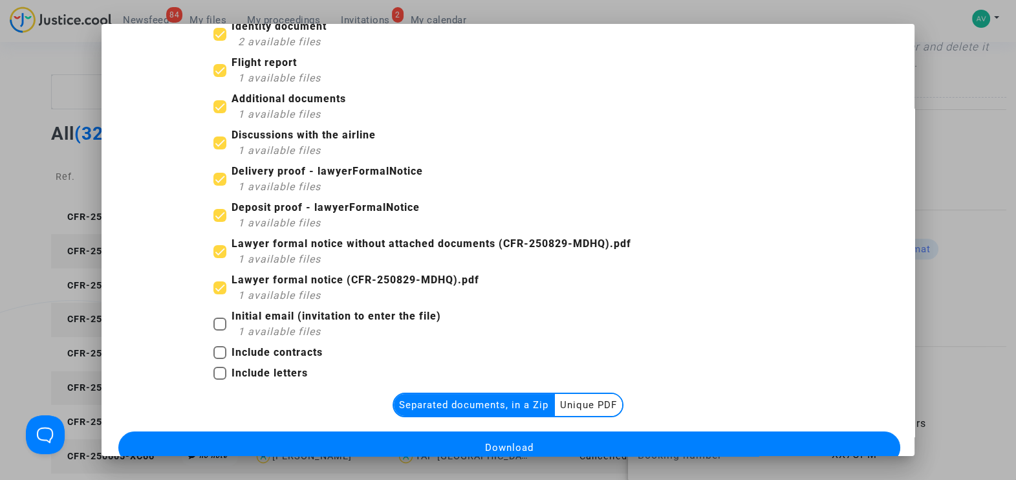
checkbox input "true"
click at [213, 349] on span at bounding box center [219, 352] width 13 height 13
click at [219, 359] on input "Include contracts" at bounding box center [219, 359] width 1 height 1
checkbox input "true"
click at [213, 375] on span at bounding box center [219, 373] width 13 height 13
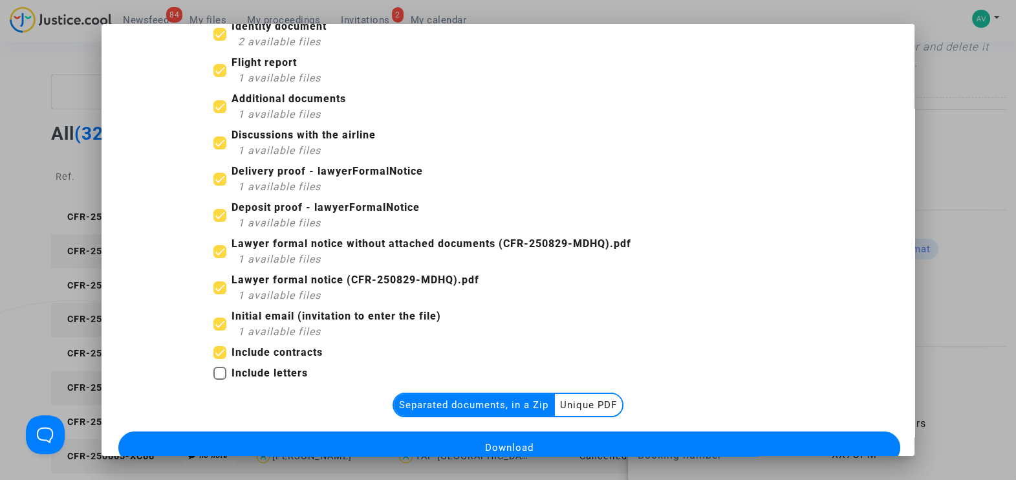
click at [219, 380] on input "Include letters" at bounding box center [219, 380] width 1 height 1
checkbox input "true"
click at [532, 443] on button "Download" at bounding box center [509, 447] width 782 height 32
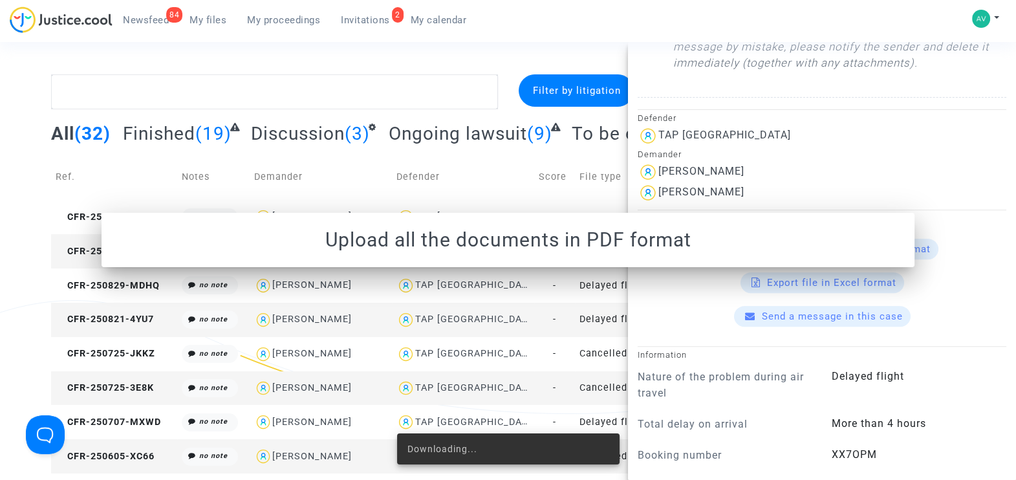
scroll to position [0, 0]
